Goal: Check status: Check status

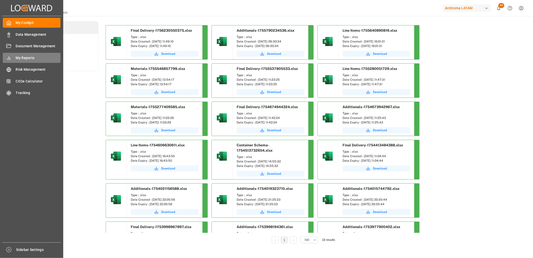
click at [29, 58] on span "My Reports" at bounding box center [38, 57] width 45 height 5
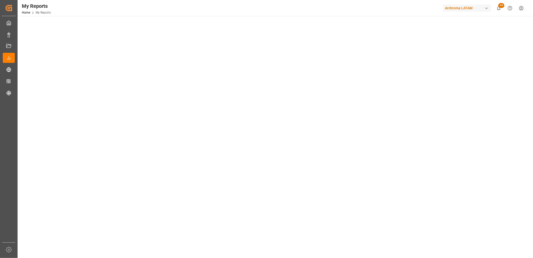
scroll to position [56, 0]
